Goal: Task Accomplishment & Management: Use online tool/utility

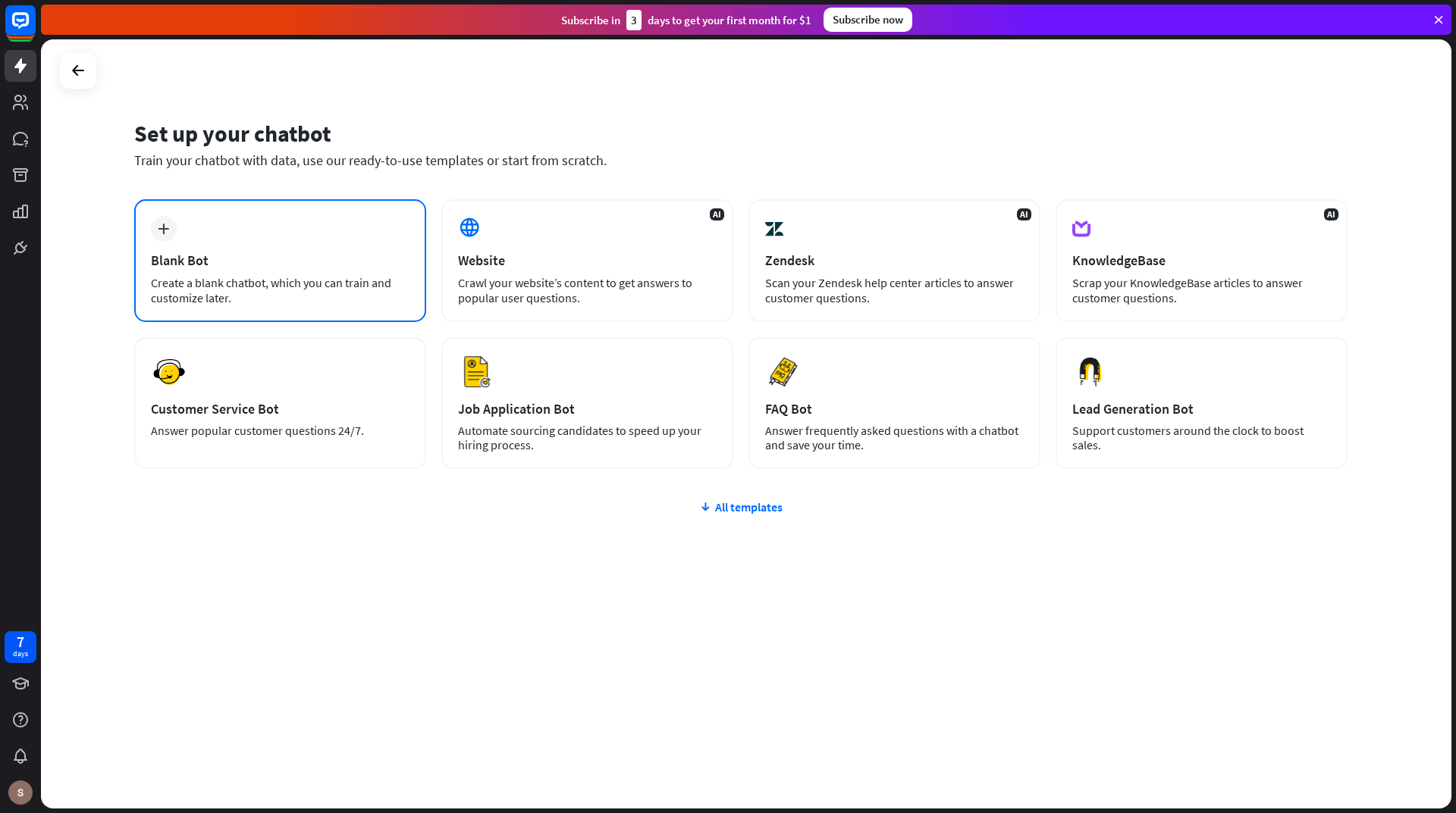
click at [360, 291] on div "Create a blank chatbot, which you can train and customize later." at bounding box center [281, 290] width 259 height 31
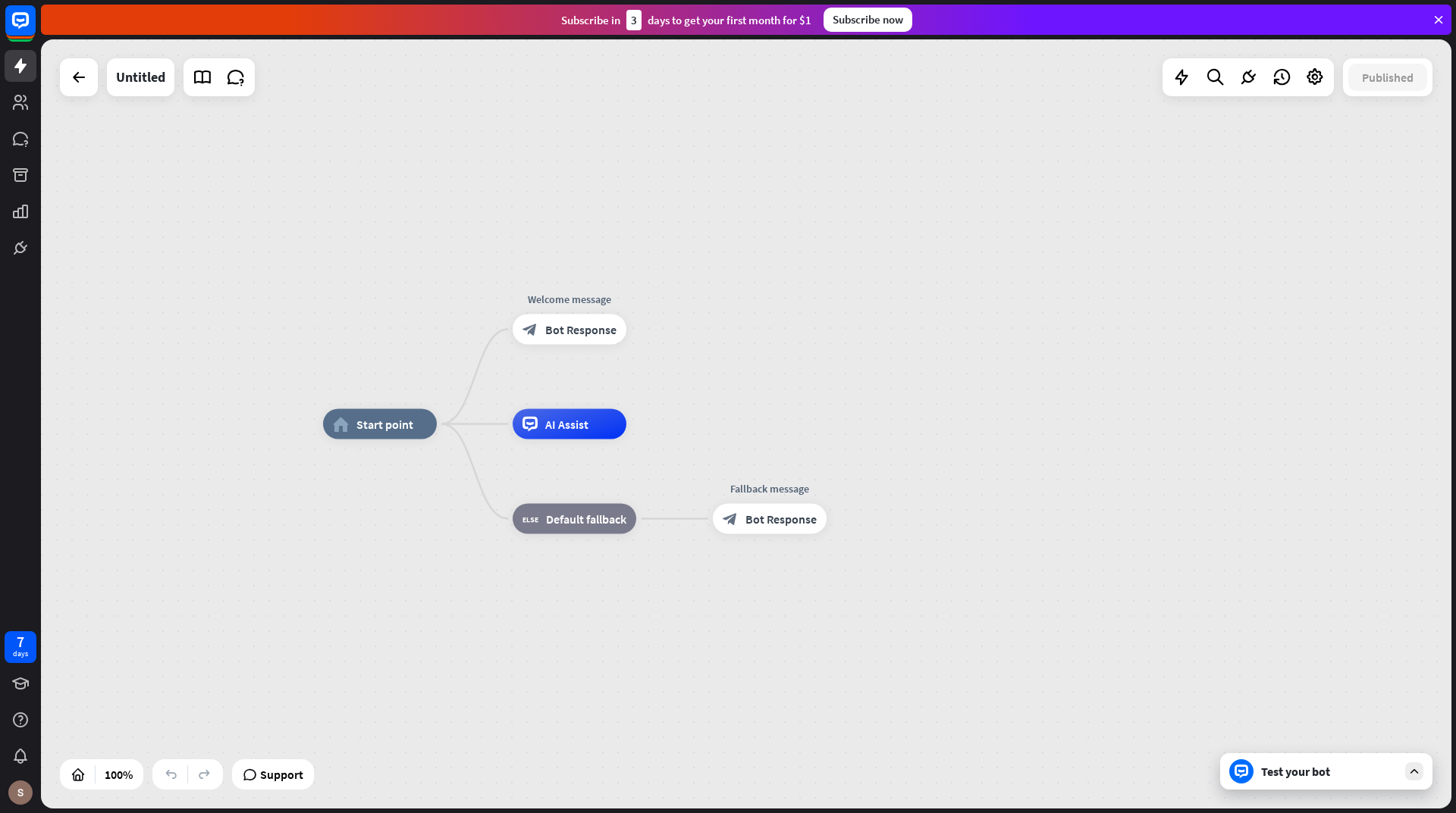
click at [86, 96] on div at bounding box center [78, 78] width 38 height 38
click at [85, 80] on icon at bounding box center [78, 77] width 18 height 18
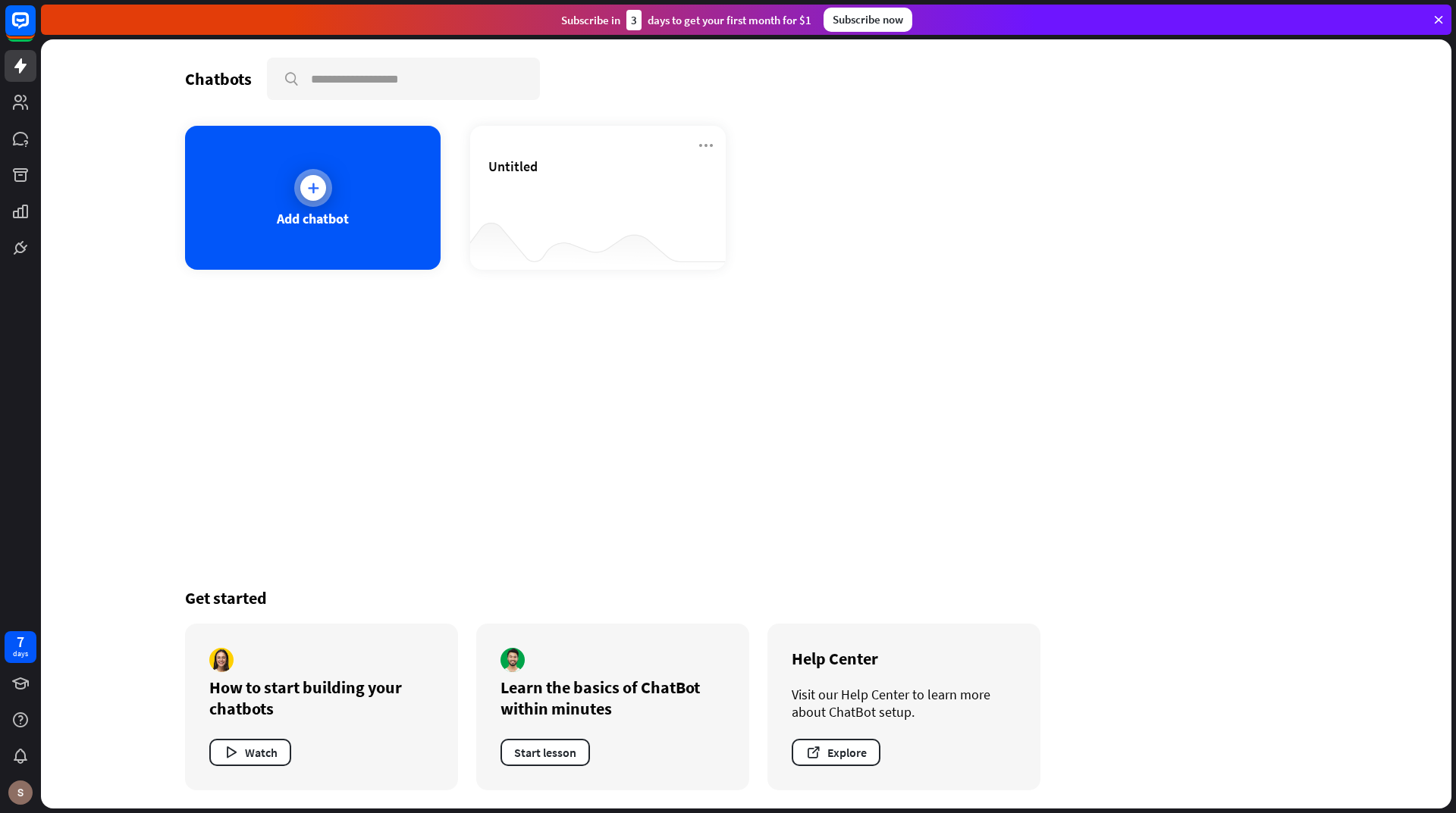
click at [261, 173] on div "Add chatbot" at bounding box center [313, 198] width 255 height 144
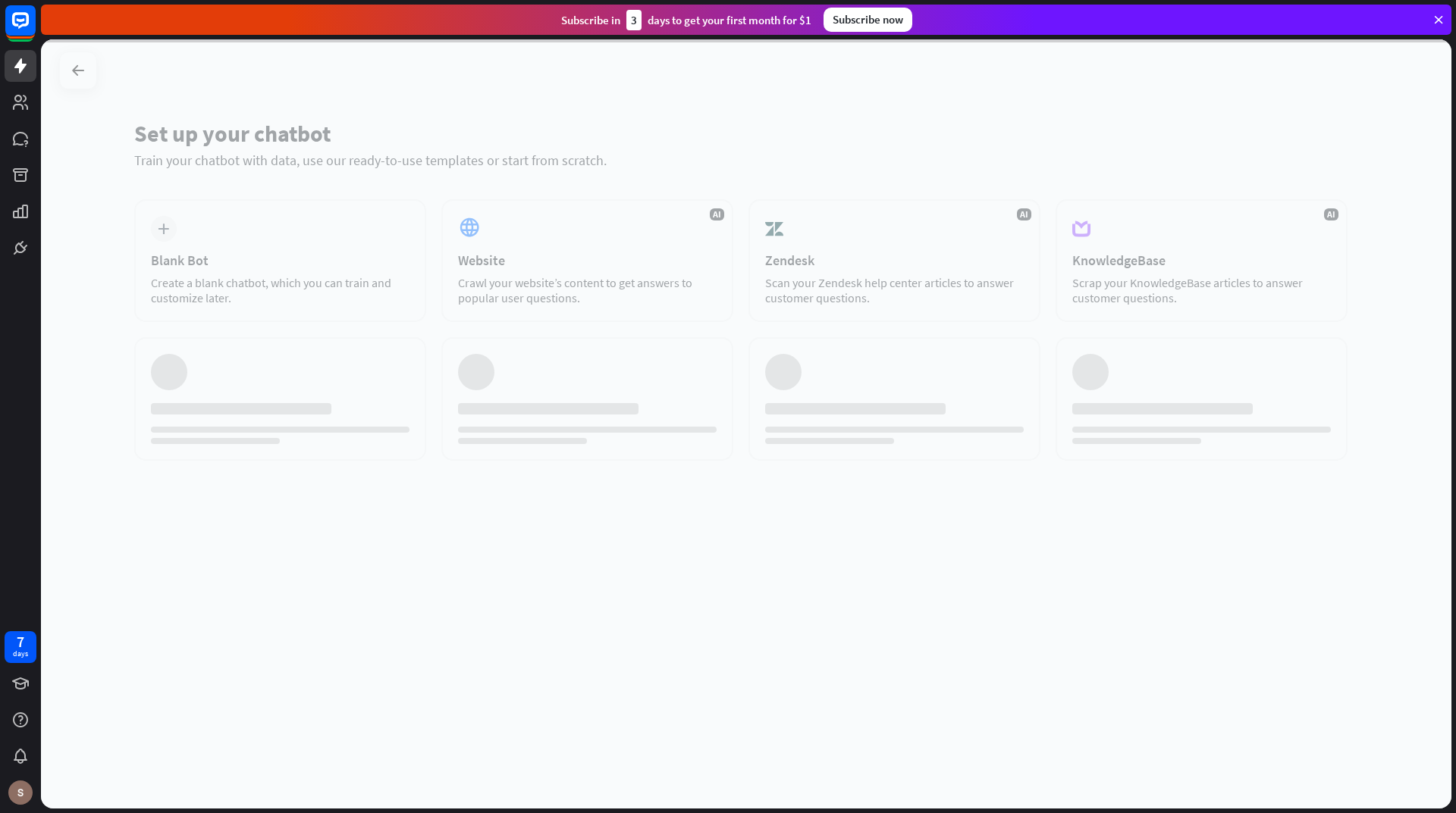
click at [559, 248] on div at bounding box center [746, 424] width 1411 height 769
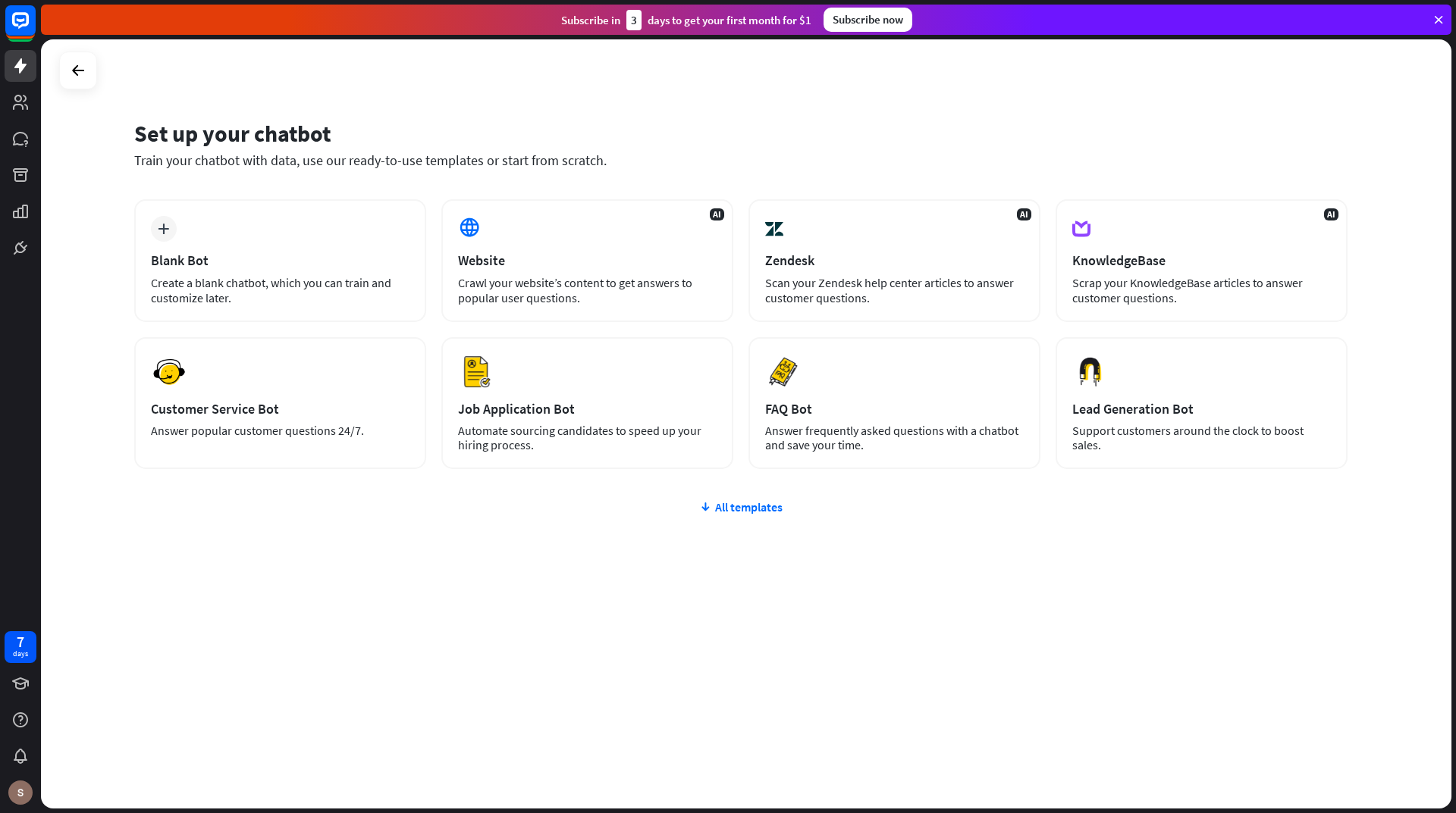
click at [559, 248] on div "AI Website Crawl your website’s content to get answers to popular user question…" at bounding box center [587, 261] width 292 height 123
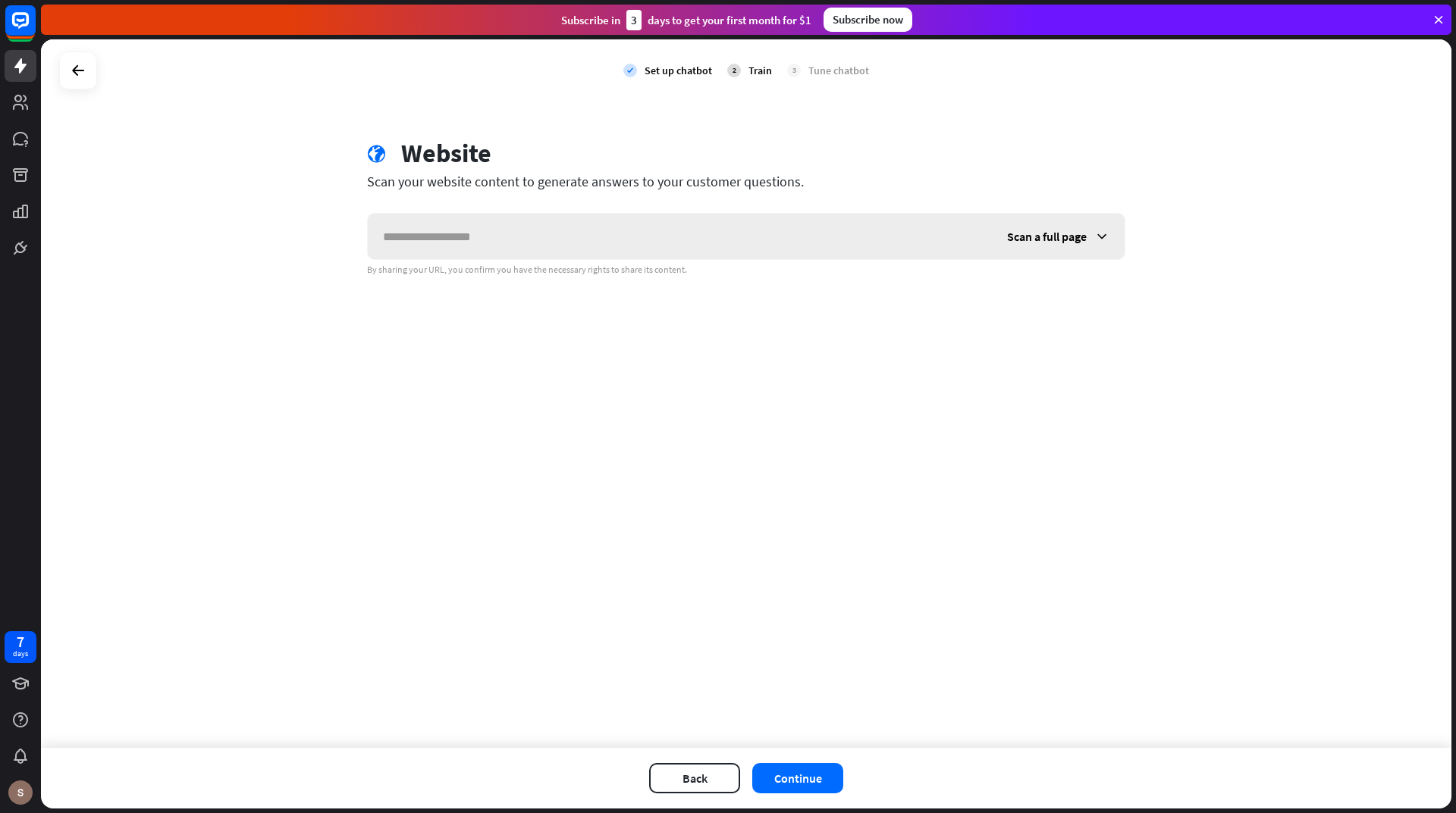
click at [559, 244] on input "text" at bounding box center [679, 237] width 624 height 45
click at [802, 780] on button "Continue" at bounding box center [798, 778] width 91 height 31
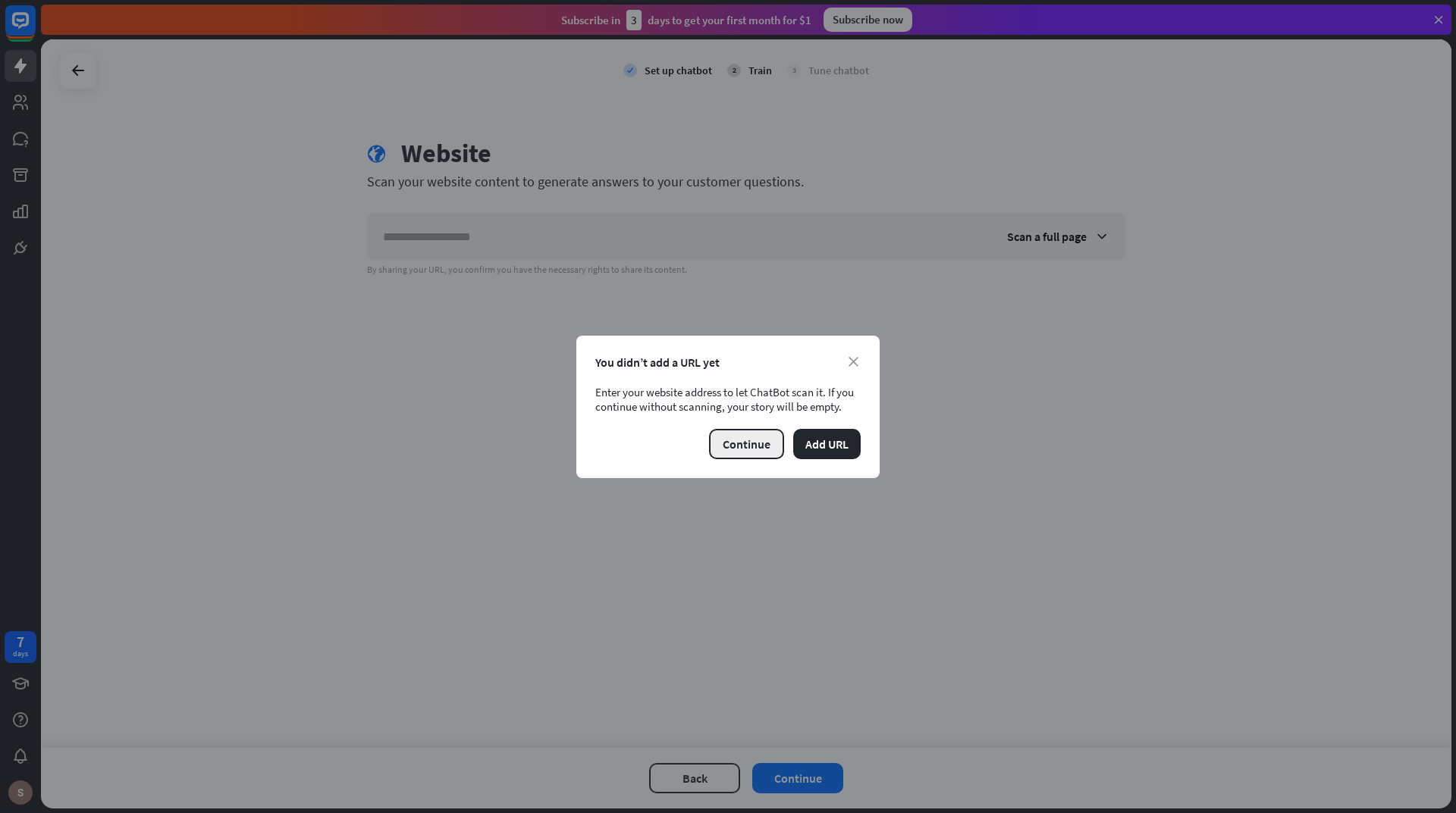
click at [736, 458] on button "Continue" at bounding box center [747, 444] width 75 height 31
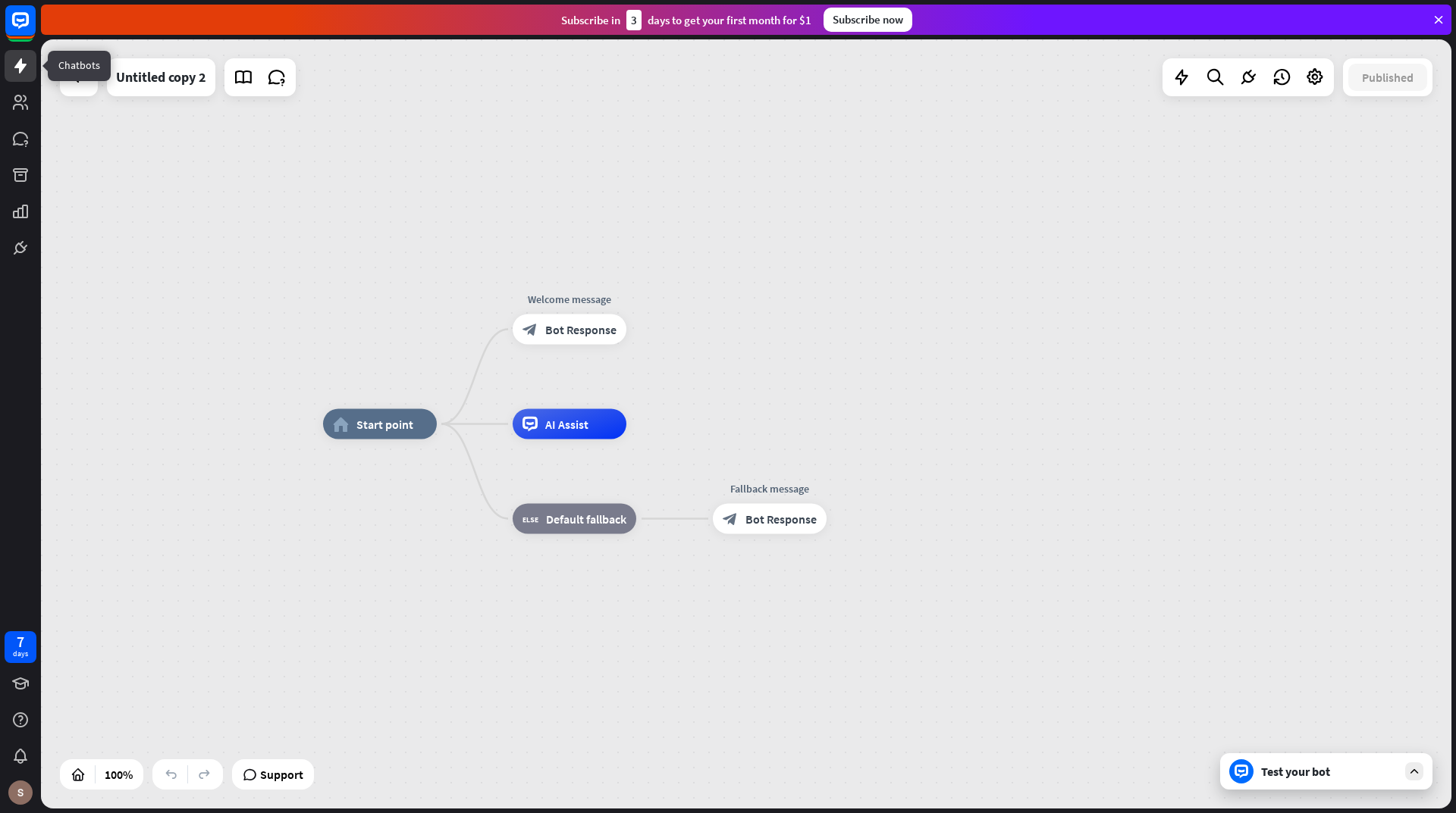
click at [13, 59] on icon at bounding box center [20, 66] width 18 height 18
